Goal: Task Accomplishment & Management: Manage account settings

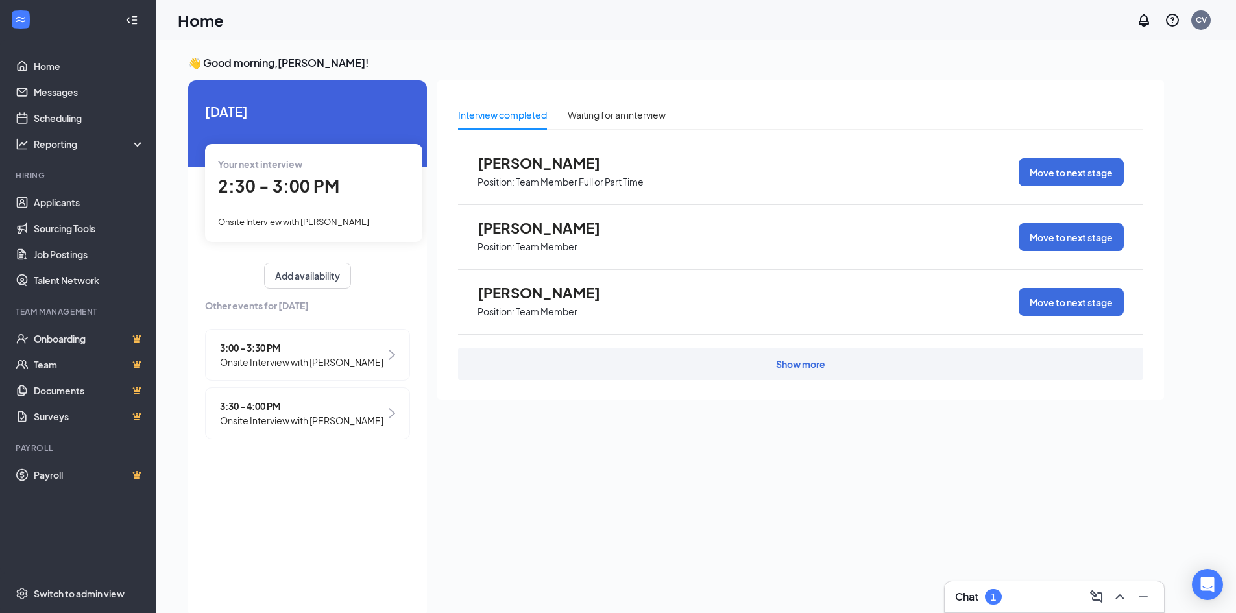
click at [347, 197] on div "2:30 - 3:00 PM" at bounding box center [313, 186] width 191 height 27
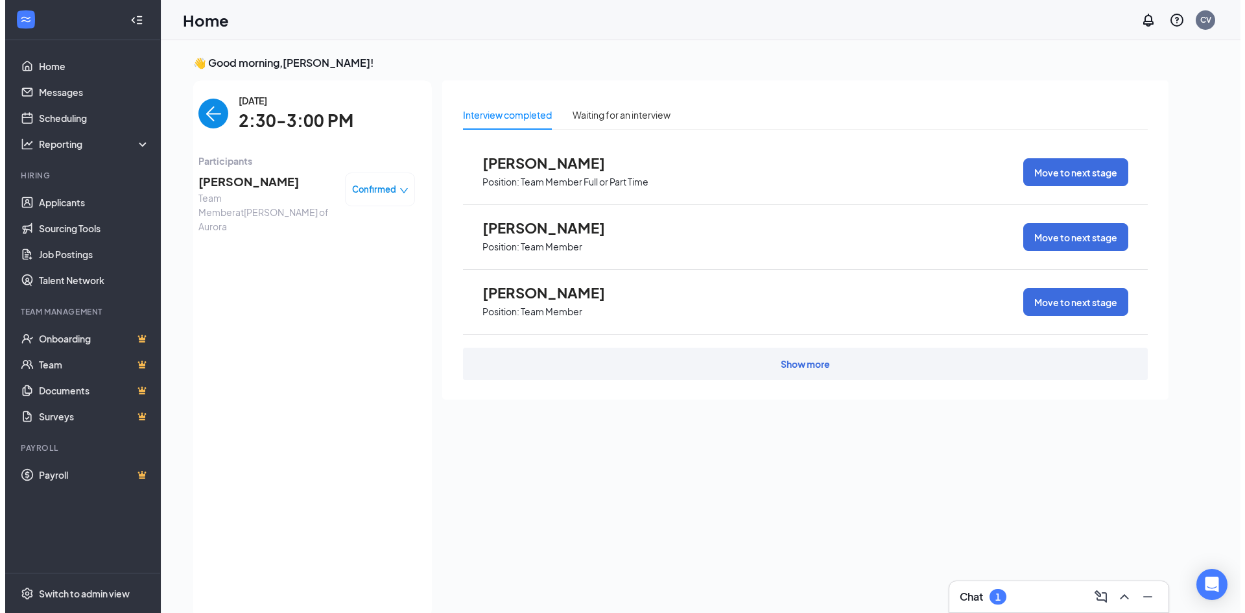
scroll to position [5, 0]
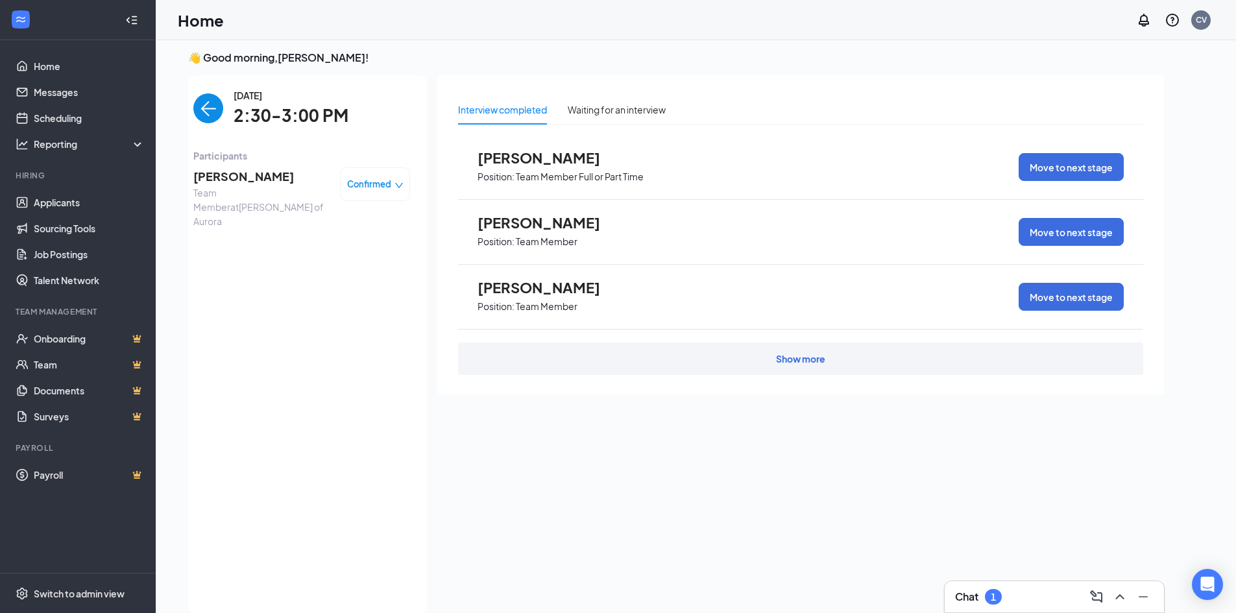
click at [217, 170] on span "[PERSON_NAME]" at bounding box center [261, 176] width 136 height 18
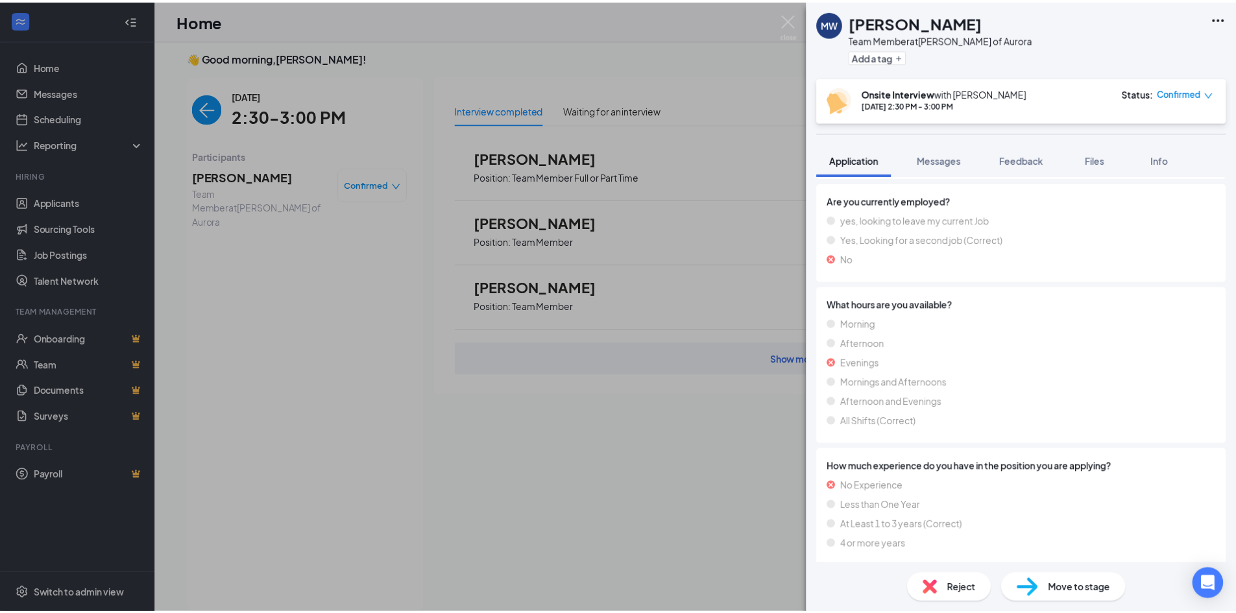
scroll to position [843, 0]
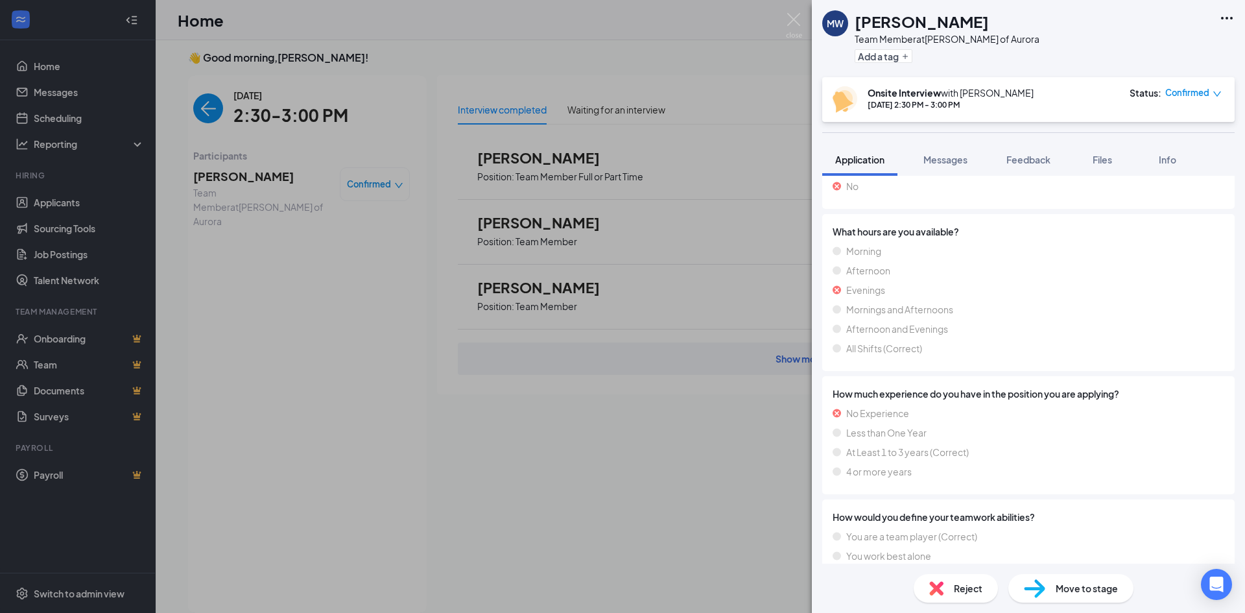
click at [1187, 95] on span "Confirmed" at bounding box center [1188, 92] width 44 height 13
click at [1113, 195] on icon "close-circle" at bounding box center [1109, 196] width 13 height 13
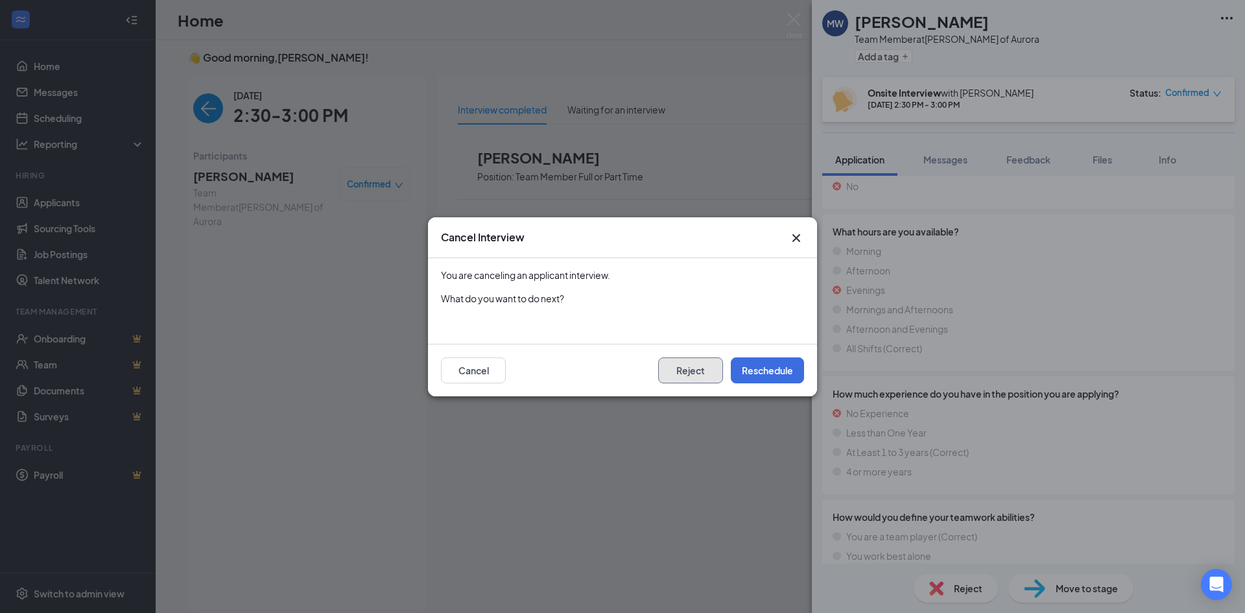
click at [704, 361] on button "Reject" at bounding box center [690, 370] width 65 height 26
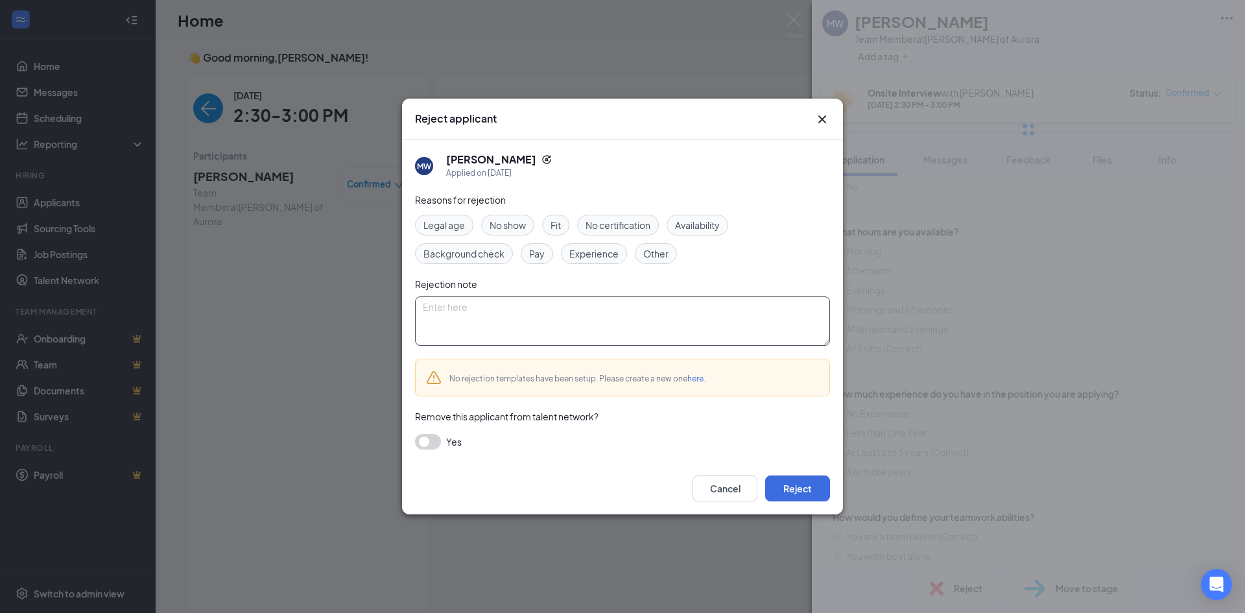
click at [542, 324] on textarea at bounding box center [622, 320] width 415 height 49
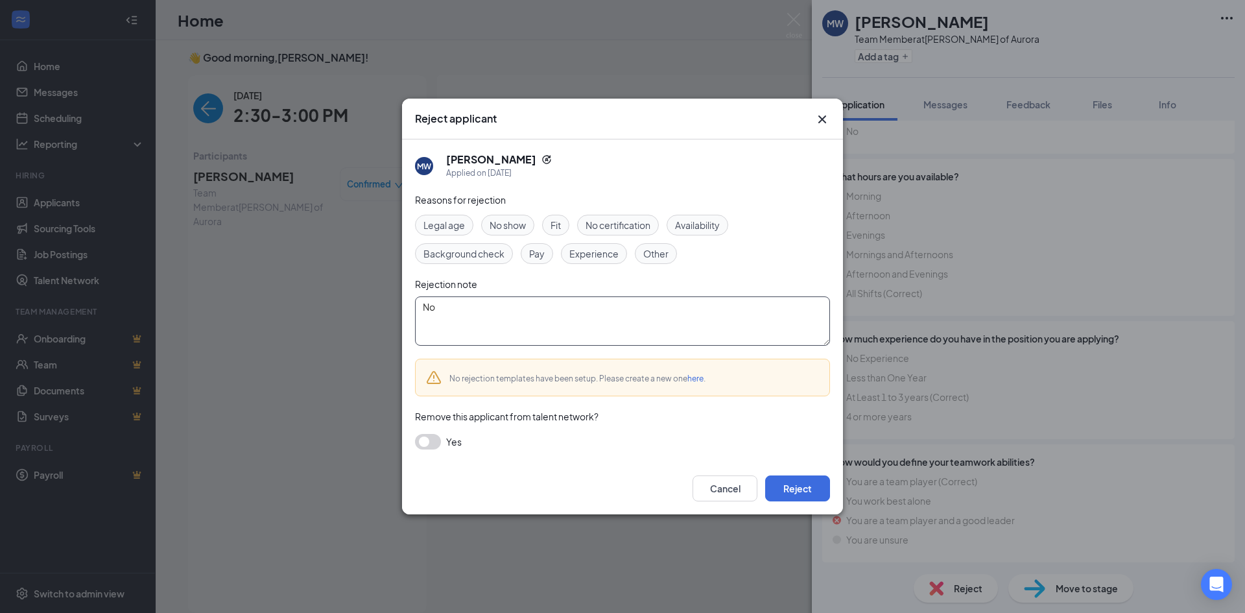
type textarea "N"
click at [553, 310] on textarea "All positions filled. No loner [PERSON_NAME]." at bounding box center [622, 320] width 415 height 49
click at [522, 316] on textarea "All positions filled. No loner hiring." at bounding box center [622, 320] width 415 height 49
drag, startPoint x: 524, startPoint y: 305, endPoint x: 531, endPoint y: 304, distance: 6.6
click at [528, 305] on textarea "All positions filled. No loner hiring." at bounding box center [622, 320] width 415 height 49
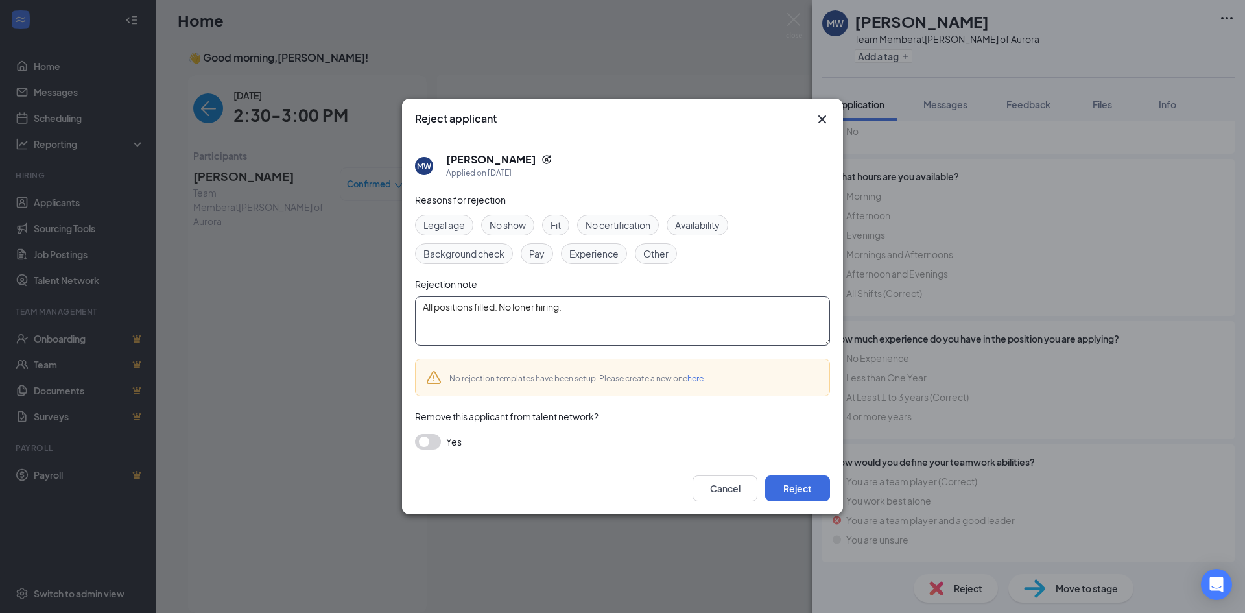
click at [528, 304] on textarea "All positions filled. No loner hiring." at bounding box center [622, 320] width 415 height 49
click at [608, 311] on textarea "All positions filled. No longer hiring." at bounding box center [622, 320] width 415 height 49
drag, startPoint x: 583, startPoint y: 313, endPoint x: 399, endPoint y: 281, distance: 186.8
click at [399, 281] on div "Reject applicant [PERSON_NAME] Applied on [DATE] Reasons for rejection Legal ag…" at bounding box center [622, 306] width 1245 height 613
click at [585, 318] on textarea "All positions filled. No longer hiring." at bounding box center [622, 320] width 415 height 49
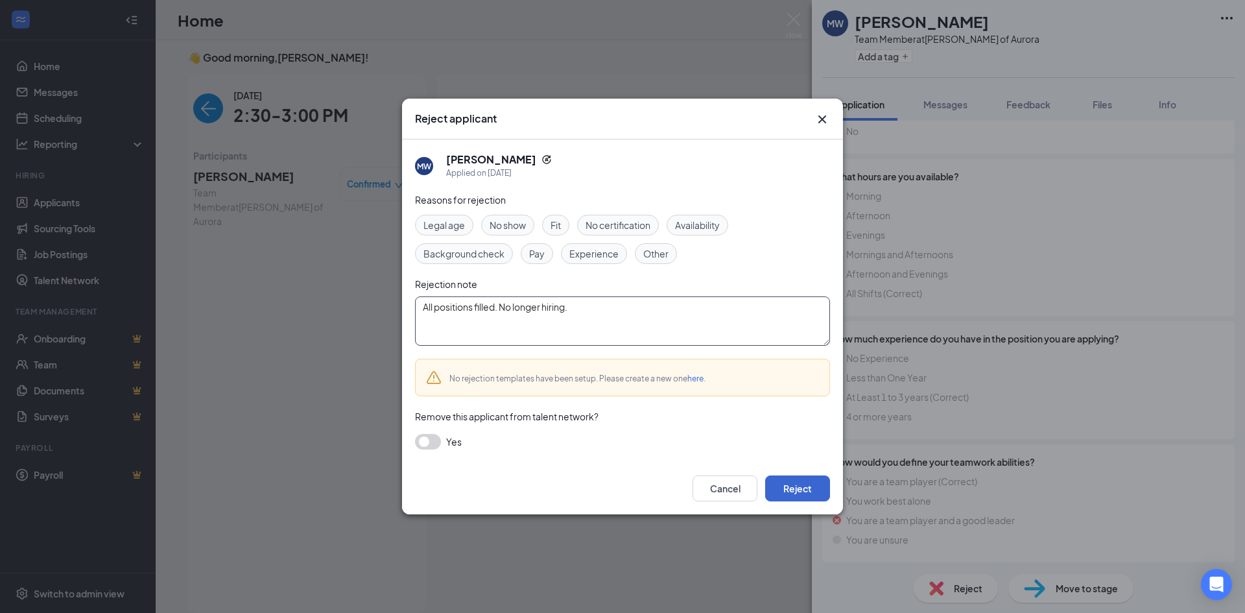
type textarea "All positions filled. No longer hiring."
click at [795, 495] on button "Reject" at bounding box center [797, 488] width 65 height 26
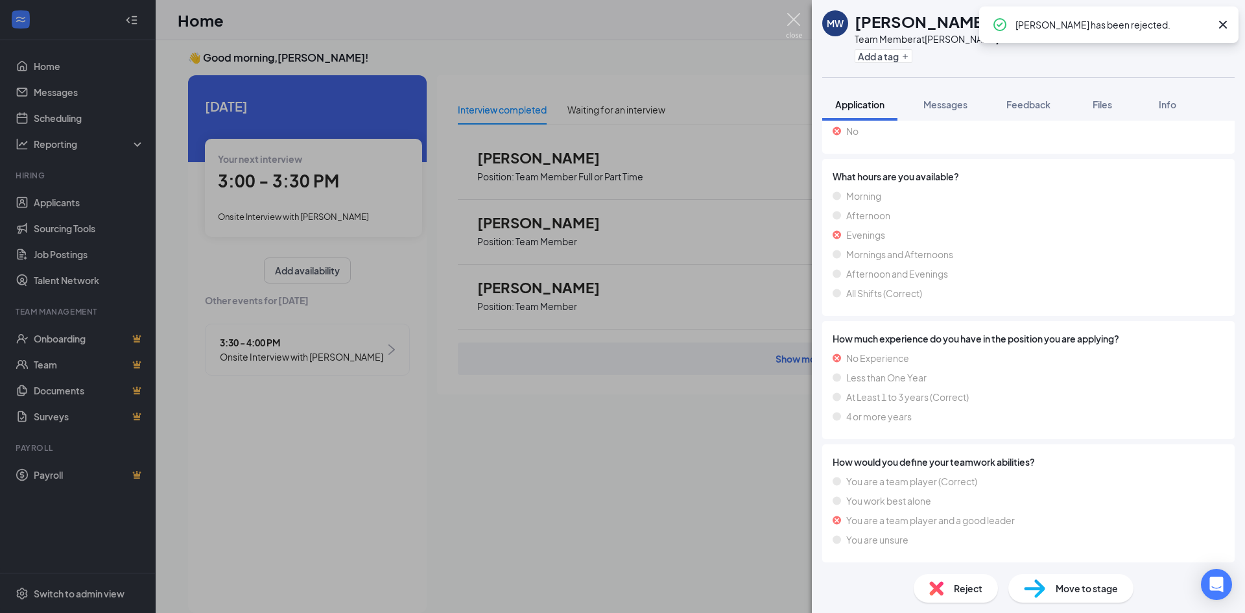
click at [802, 17] on img at bounding box center [794, 25] width 16 height 25
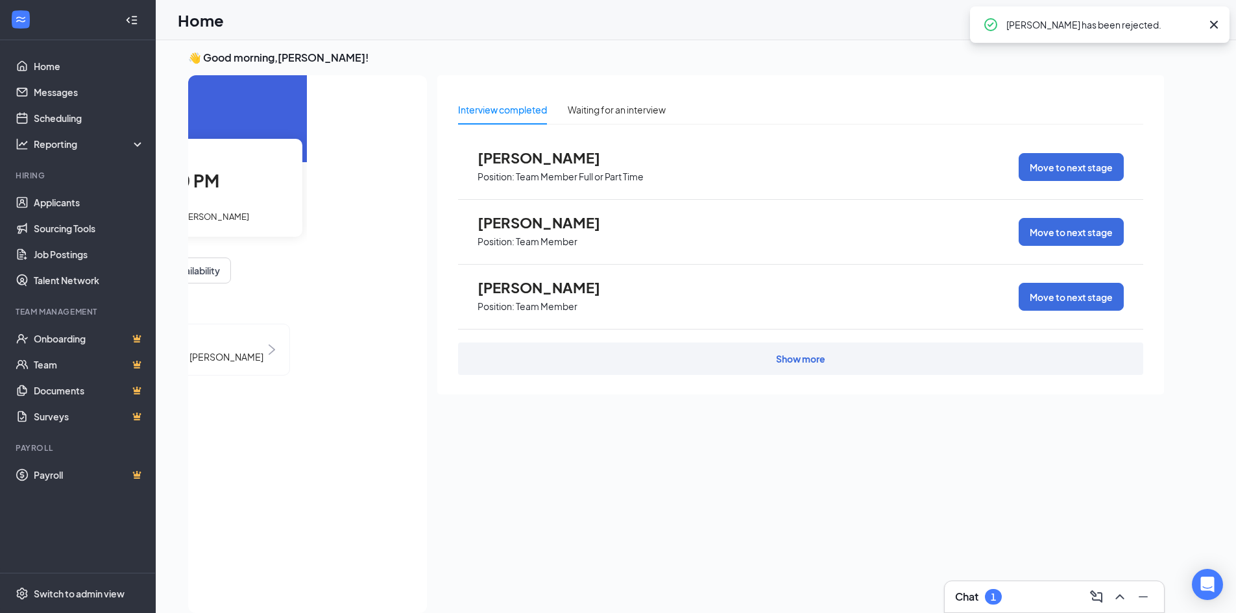
click at [269, 198] on div "Your next interview 3:00 - 3:30 PM Onsite Interview with [PERSON_NAME]" at bounding box center [193, 187] width 217 height 97
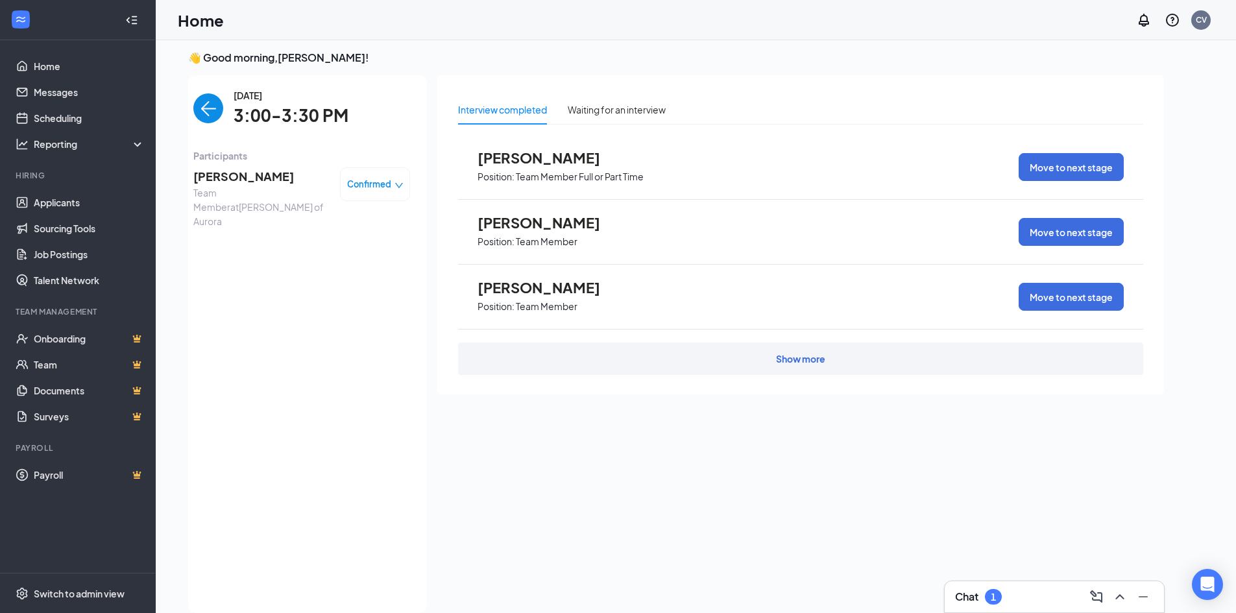
click at [255, 169] on span "[PERSON_NAME]" at bounding box center [261, 176] width 136 height 18
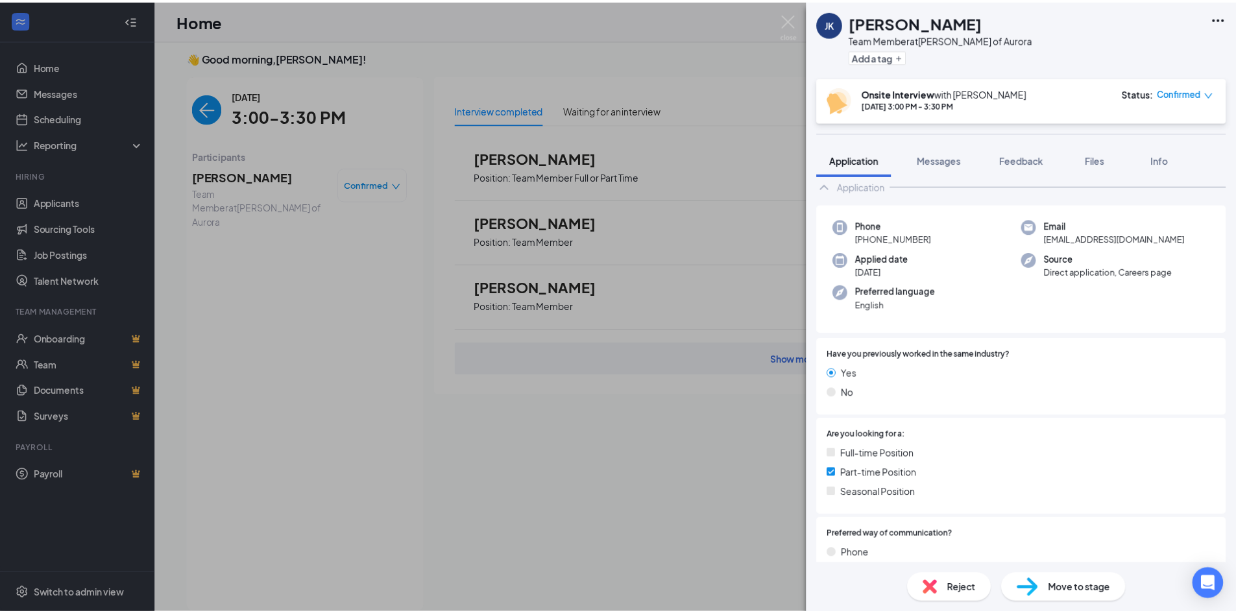
scroll to position [324, 0]
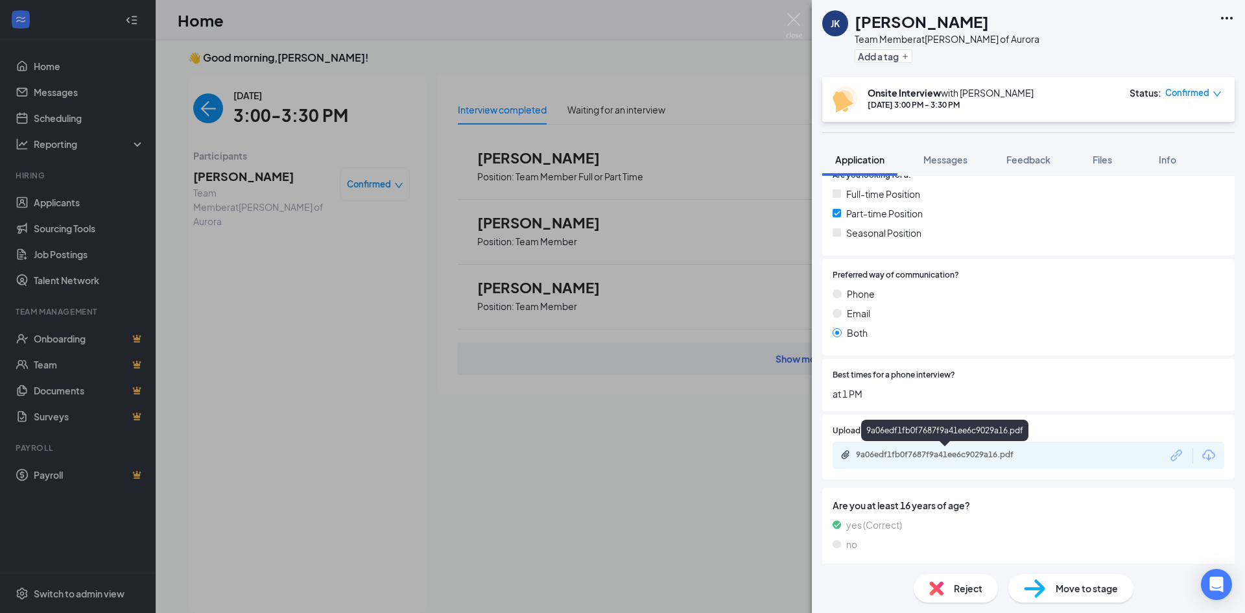
click at [949, 449] on div "9a06edf1fb0f7687f9a41ee6c9029a16.pdf" at bounding box center [947, 454] width 182 height 10
click at [1180, 93] on span "Confirmed" at bounding box center [1188, 92] width 44 height 13
click at [1220, 101] on div "Status : Confirmed" at bounding box center [1176, 99] width 92 height 27
click at [1214, 92] on icon "down" at bounding box center [1218, 93] width 8 height 5
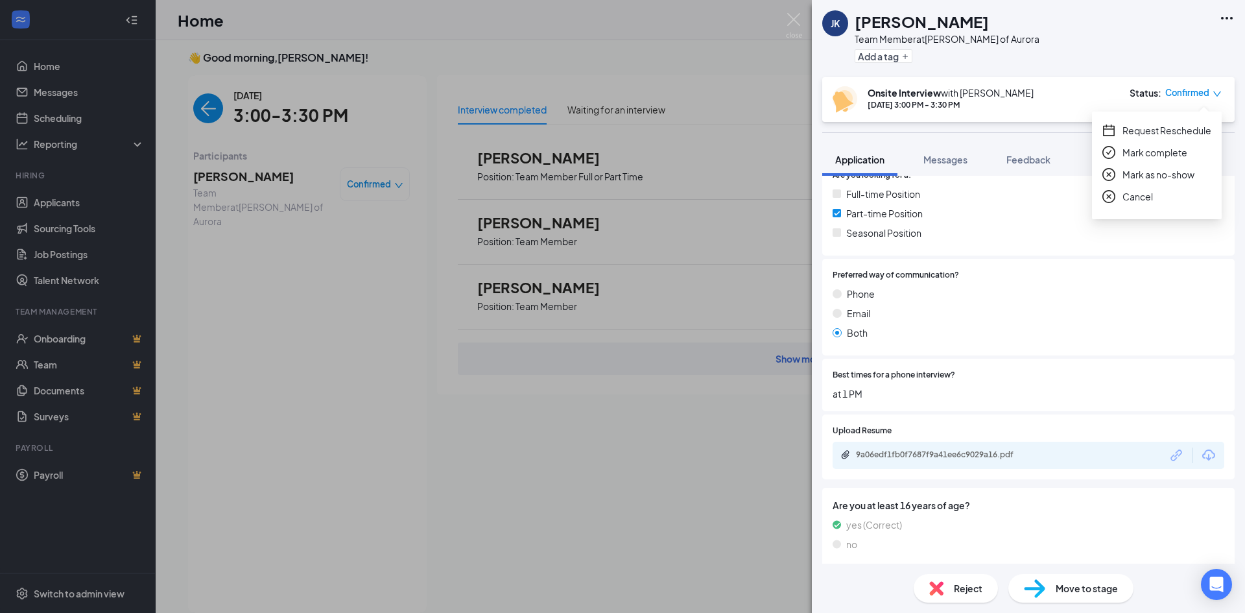
click at [1129, 196] on span "Cancel" at bounding box center [1138, 196] width 30 height 14
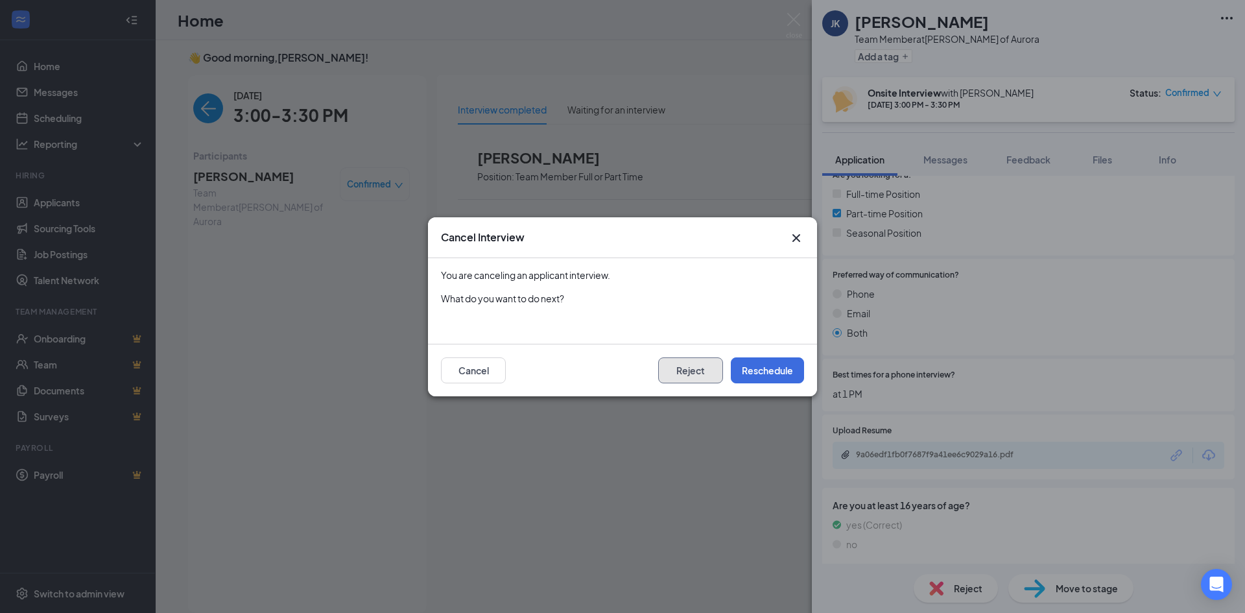
click at [688, 366] on button "Reject" at bounding box center [690, 370] width 65 height 26
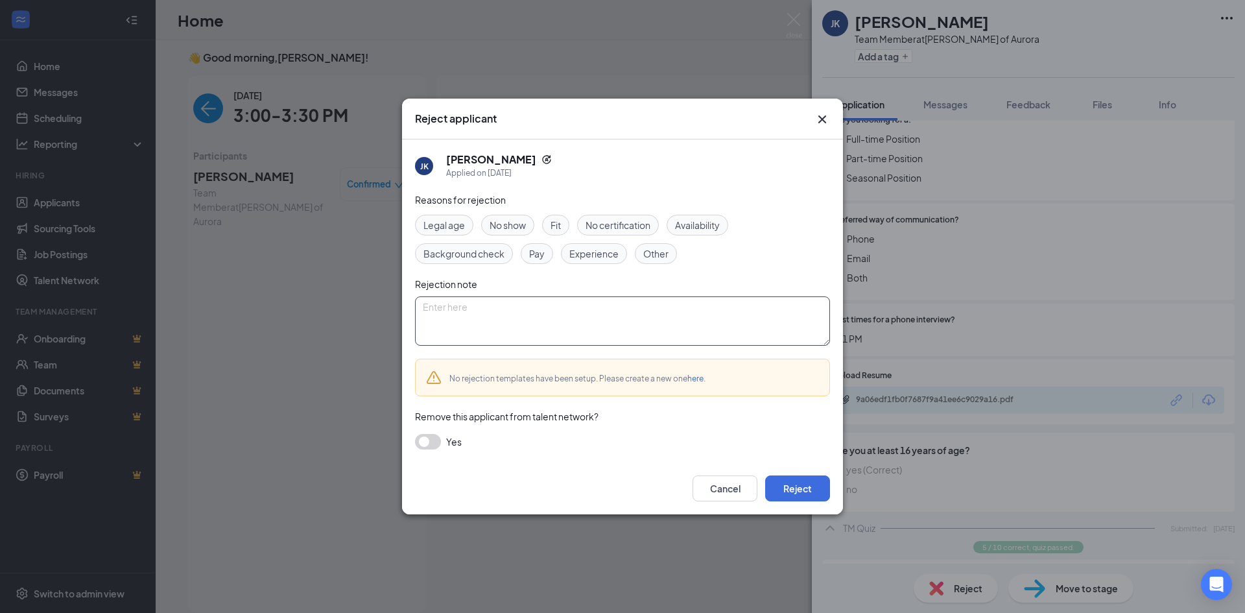
paste textarea "All positions filled. No longer hiring."
type textarea "All positions filled. No longer hiring."
click at [814, 491] on button "Reject" at bounding box center [797, 488] width 65 height 26
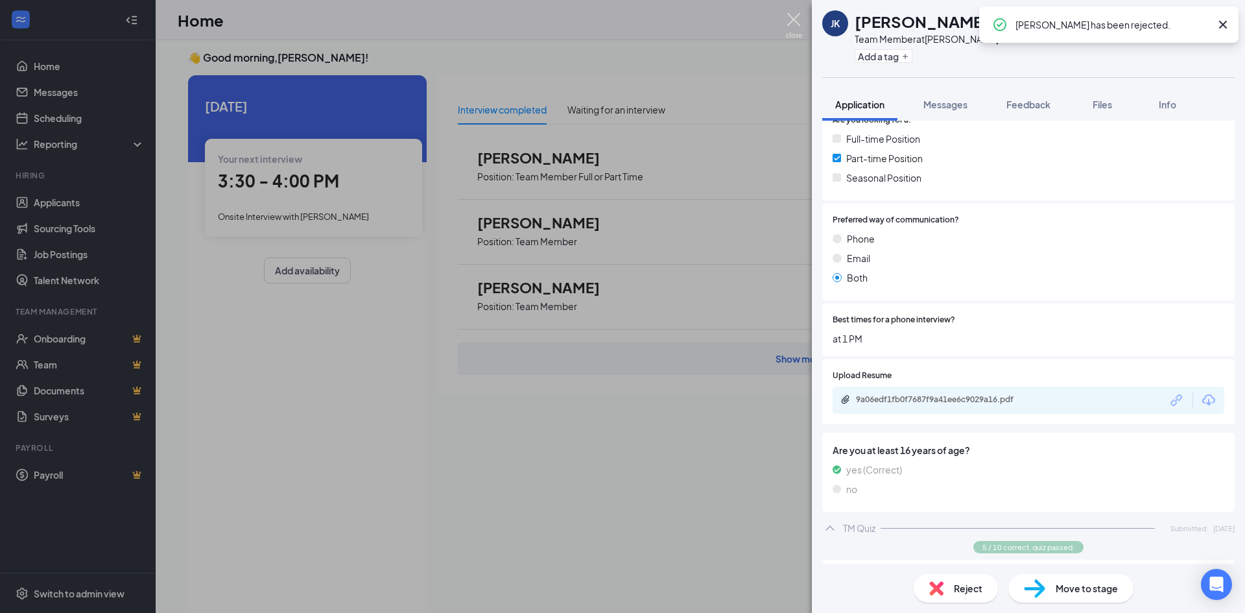
click at [790, 16] on img at bounding box center [794, 25] width 16 height 25
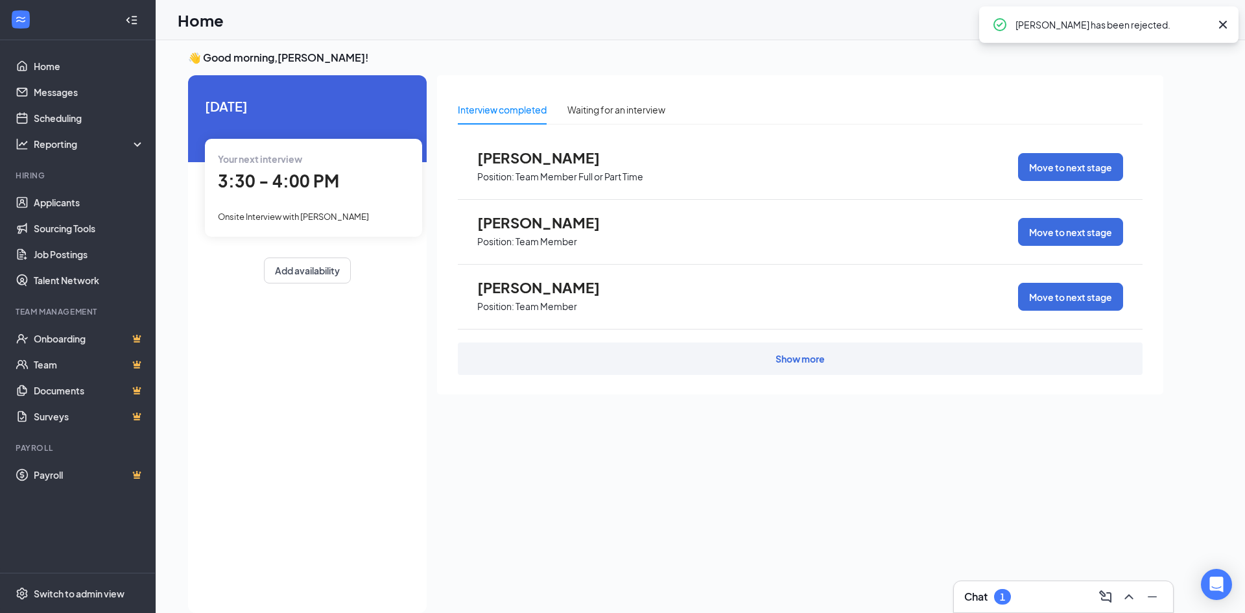
click at [244, 216] on span "Onsite Interview with [PERSON_NAME]" at bounding box center [293, 216] width 151 height 10
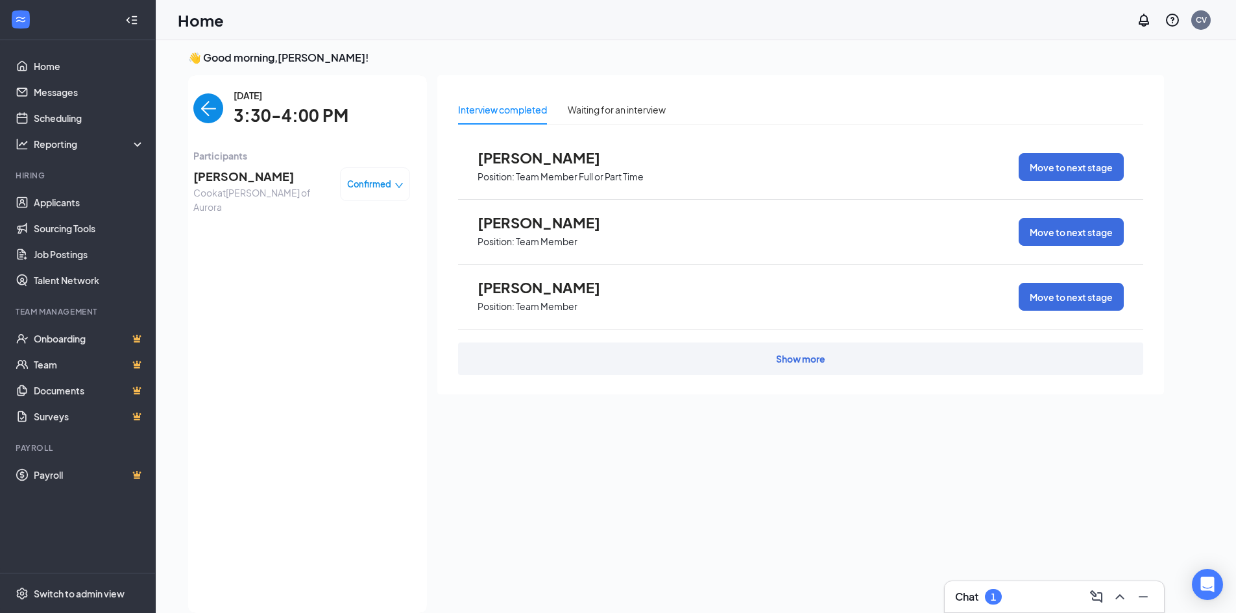
click at [224, 176] on span "[PERSON_NAME]" at bounding box center [261, 176] width 136 height 18
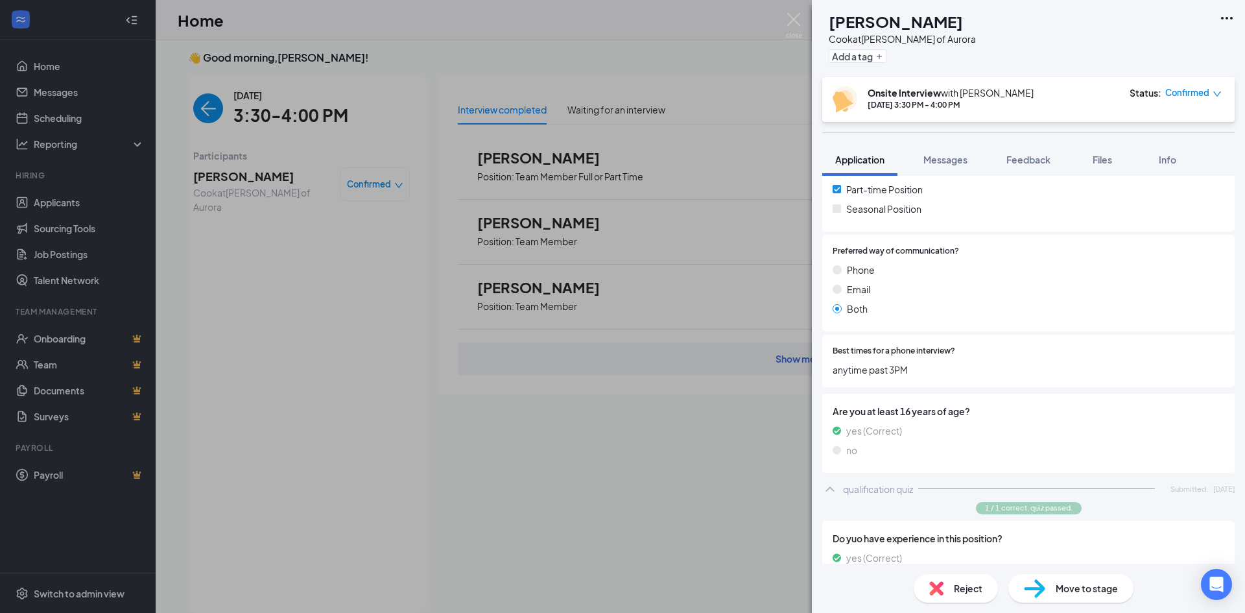
scroll to position [325, 0]
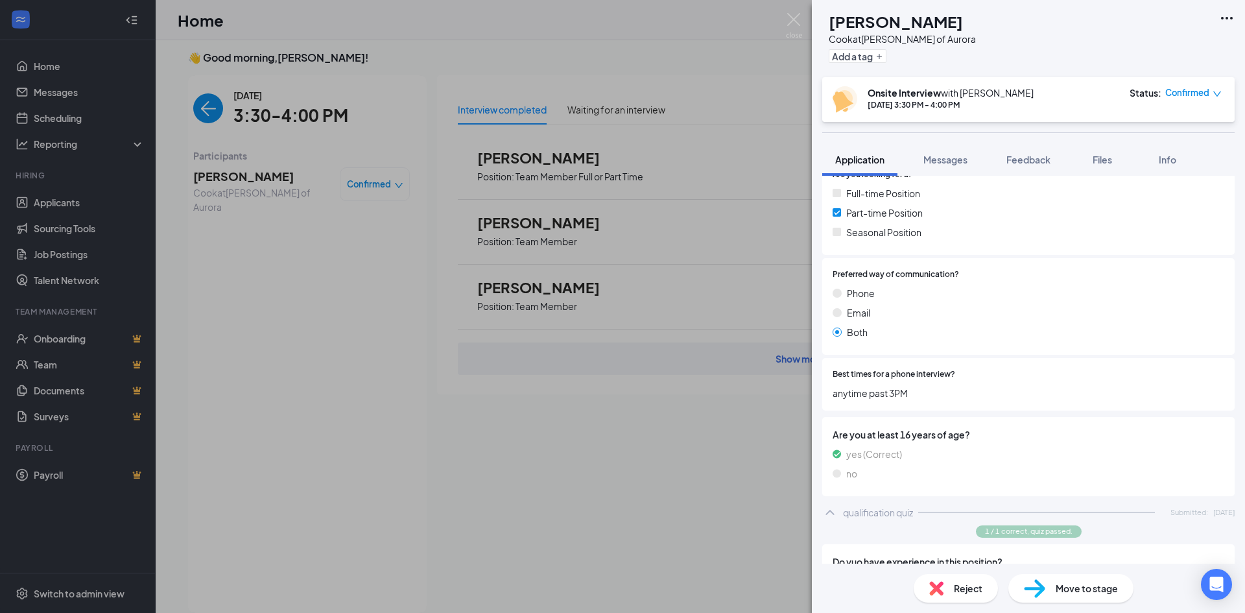
click at [1218, 95] on icon "down" at bounding box center [1217, 94] width 9 height 9
click at [1143, 191] on span "Cancel" at bounding box center [1138, 196] width 30 height 14
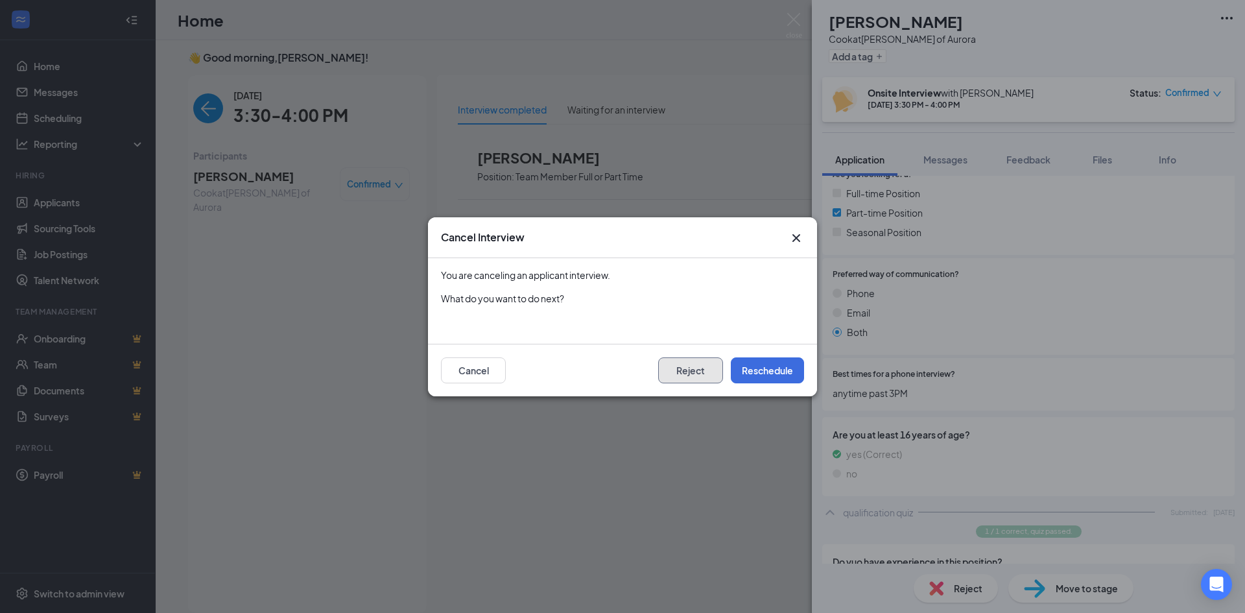
click at [695, 360] on button "Reject" at bounding box center [690, 370] width 65 height 26
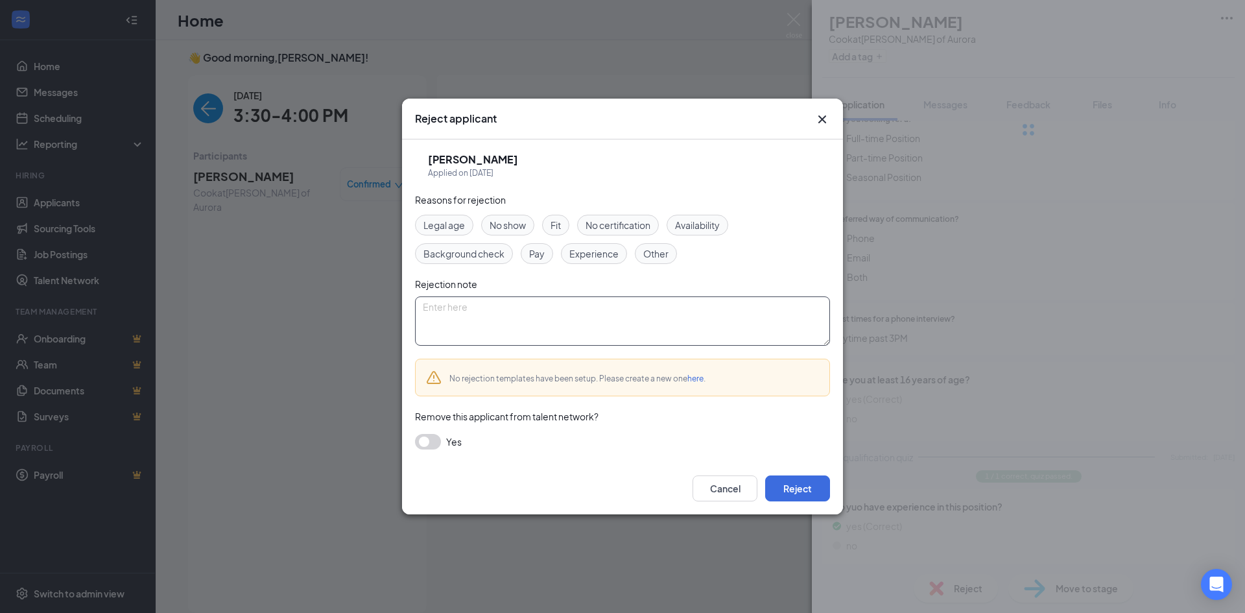
scroll to position [324, 0]
paste textarea "All positions filled. No longer hiring."
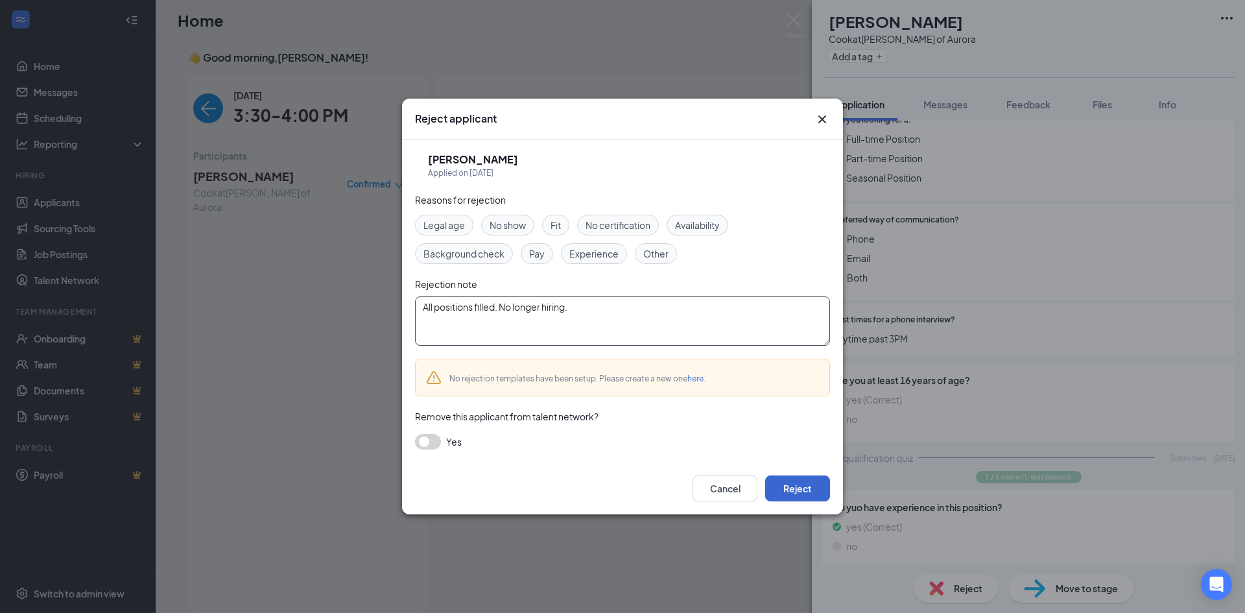
type textarea "All positions filled. No longer hiring."
click at [794, 476] on button "Reject" at bounding box center [797, 488] width 65 height 26
